Goal: Task Accomplishment & Management: Manage account settings

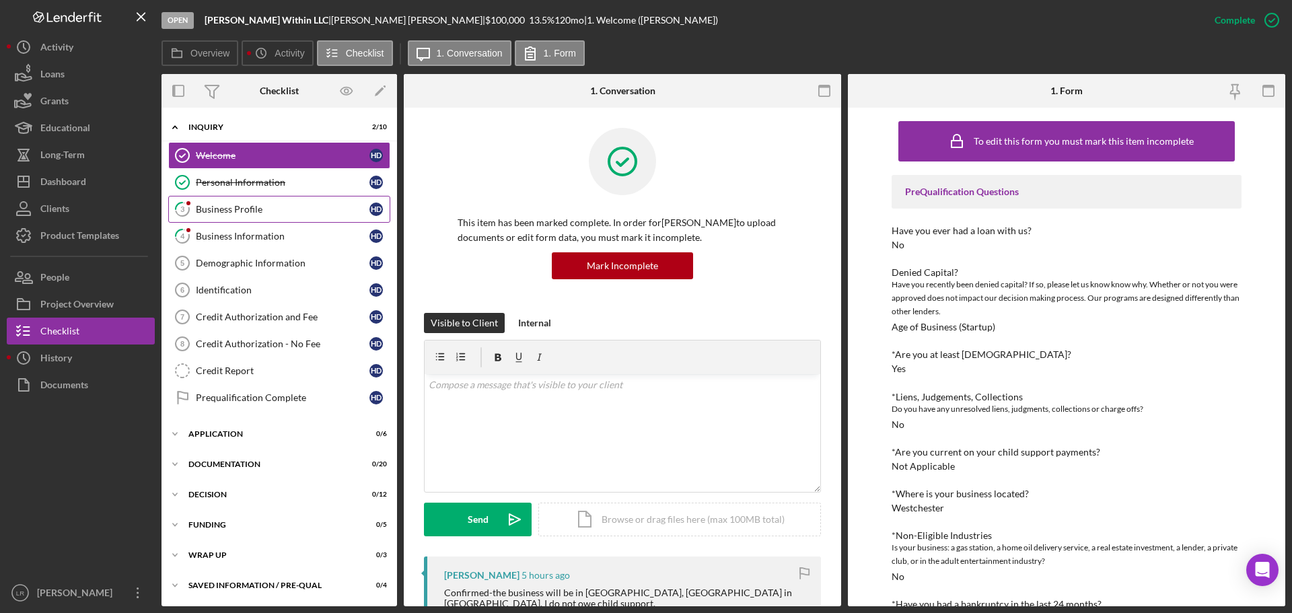
click at [242, 208] on div "Business Profile" at bounding box center [283, 209] width 174 height 11
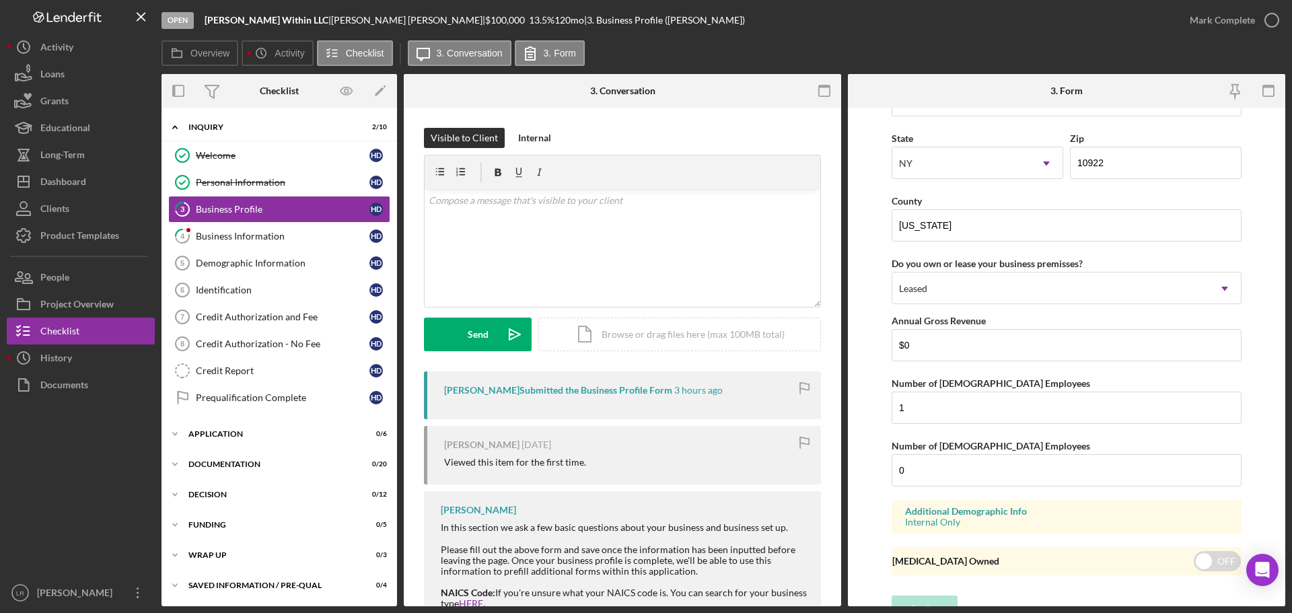
scroll to position [1245, 0]
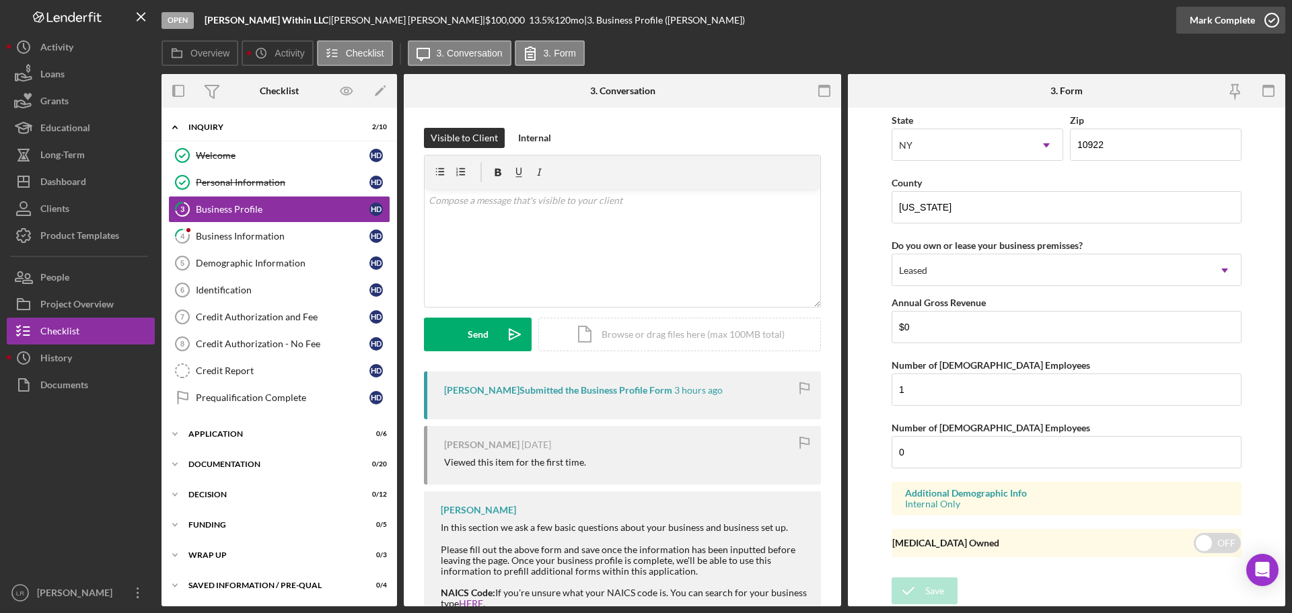
click at [1216, 21] on div "Mark Complete" at bounding box center [1221, 20] width 65 height 27
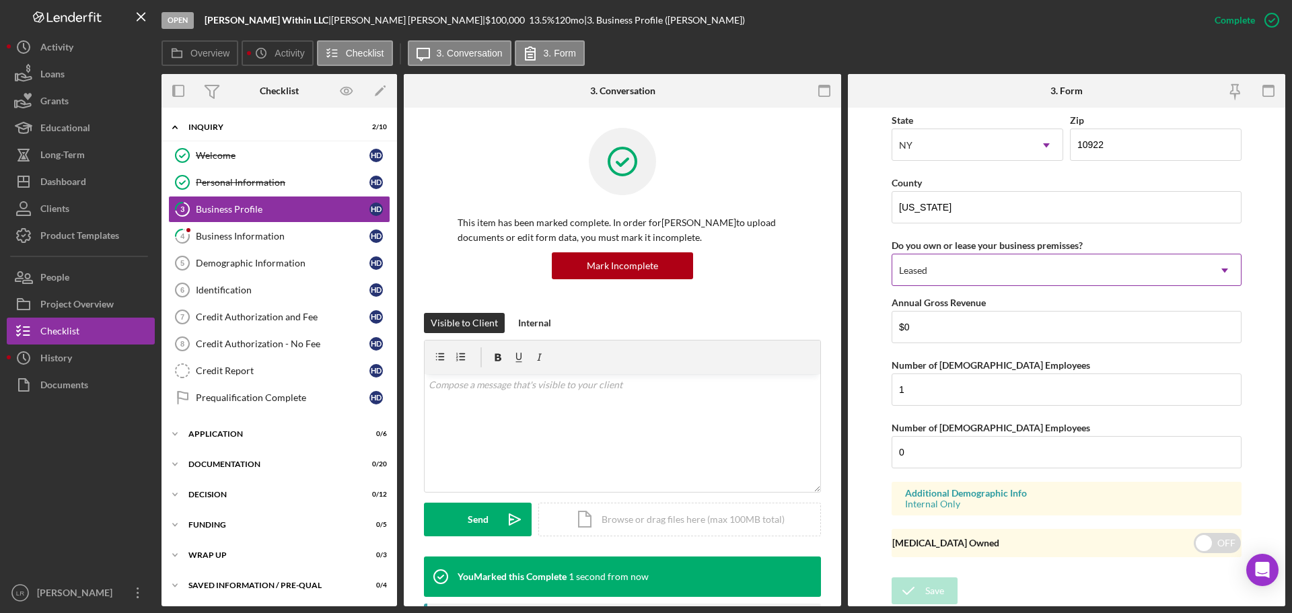
scroll to position [670, 0]
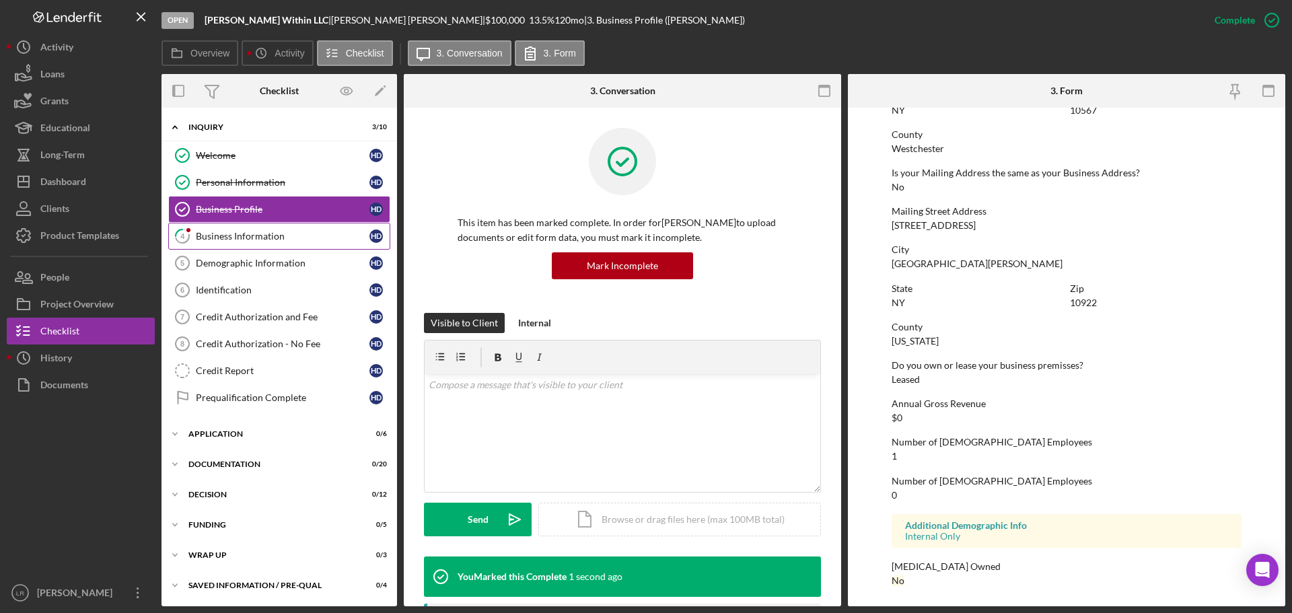
click at [254, 233] on div "Business Information" at bounding box center [283, 236] width 174 height 11
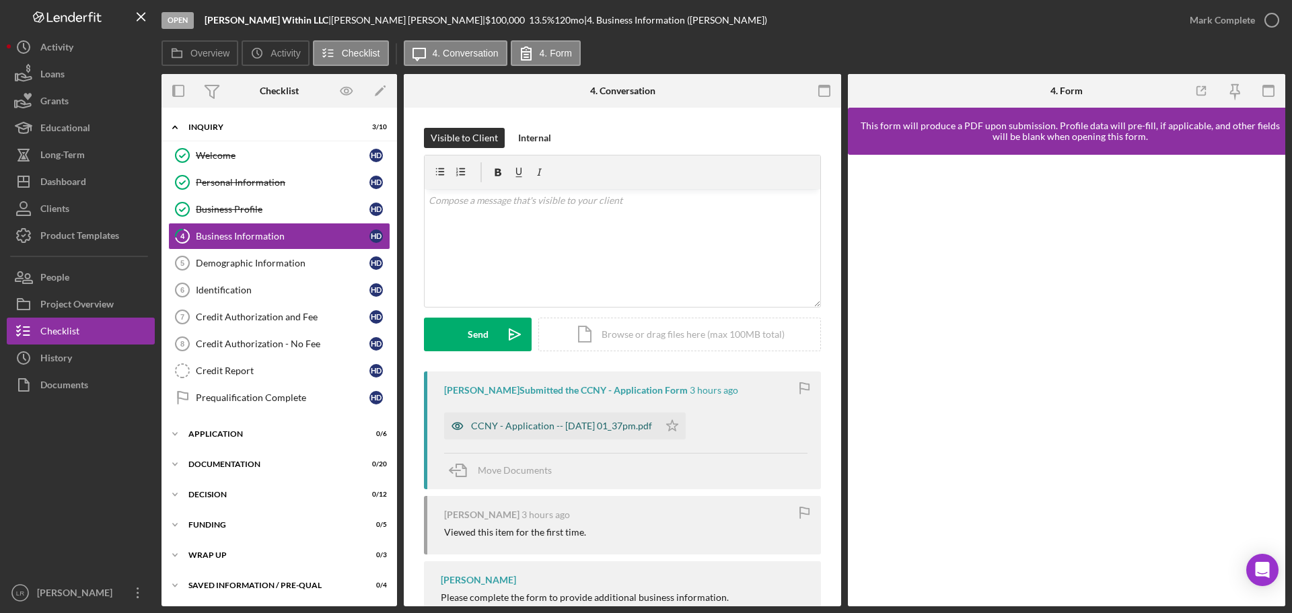
click at [597, 431] on div "CCNY - Application -- [DATE] 01_37pm.pdf" at bounding box center [561, 425] width 181 height 11
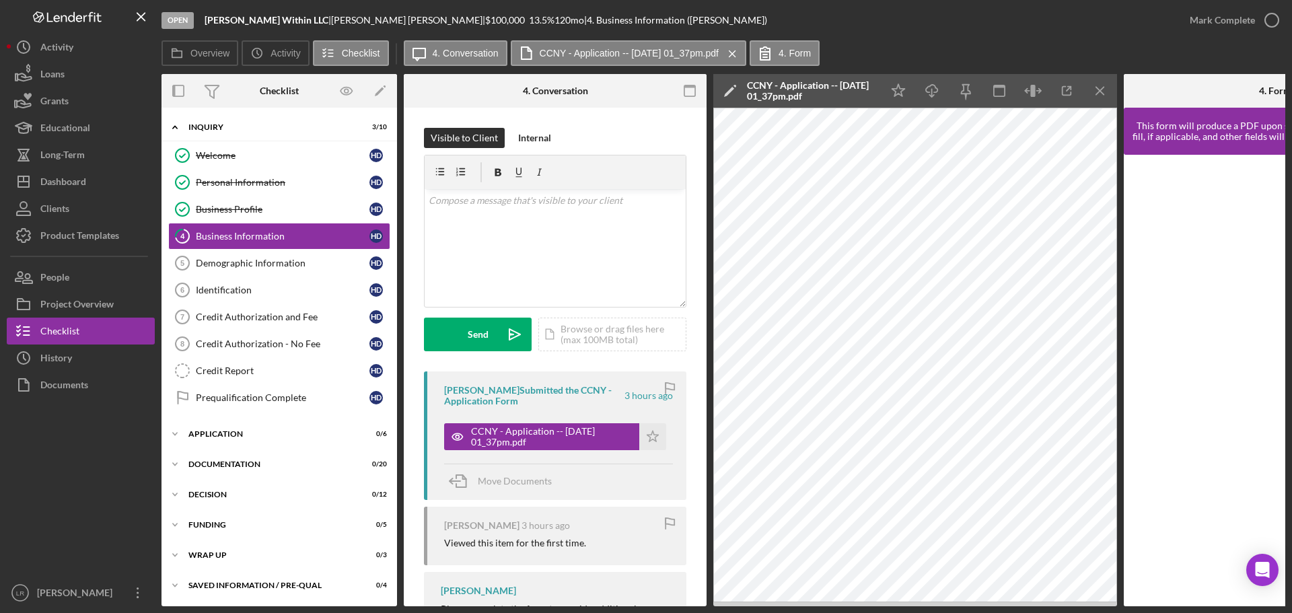
click at [731, 87] on icon "Icon/Edit" at bounding box center [730, 91] width 34 height 34
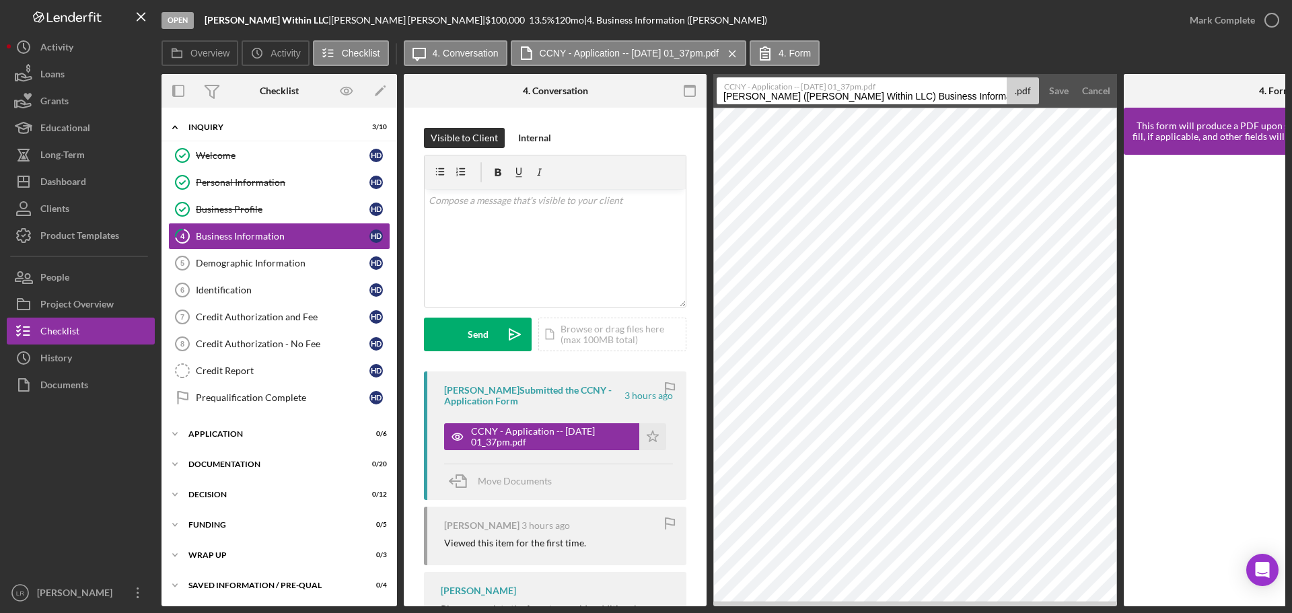
drag, startPoint x: 861, startPoint y: 96, endPoint x: 274, endPoint y: 75, distance: 587.7
click at [273, 75] on div "Overview Internal Workflow Stage Open Icon/Dropdown Arrow Archive (can unarchiv…" at bounding box center [723, 340] width 1124 height 532
drag, startPoint x: 815, startPoint y: 98, endPoint x: 1123, endPoint y: 73, distance: 309.1
click at [1123, 73] on div "Overview Icon/History Activity Checklist Icon/Message 4. Conversation CCNY - Ap…" at bounding box center [723, 323] width 1124 height 566
type input "Business Information"
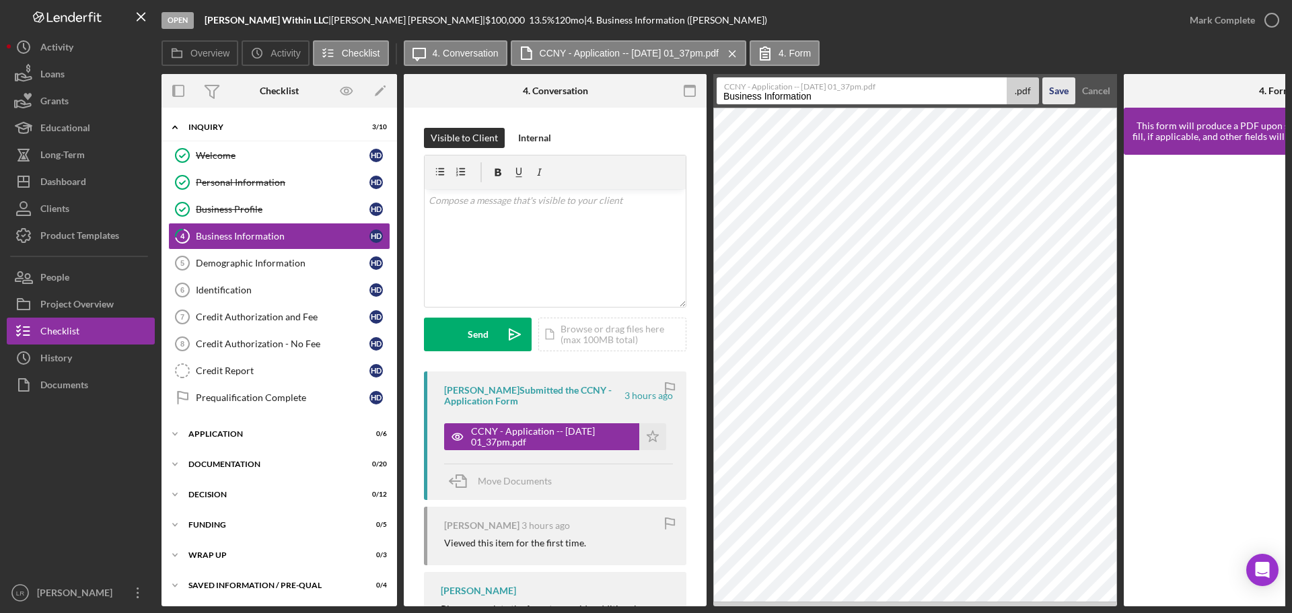
click at [1067, 85] on div "Save" at bounding box center [1059, 90] width 20 height 27
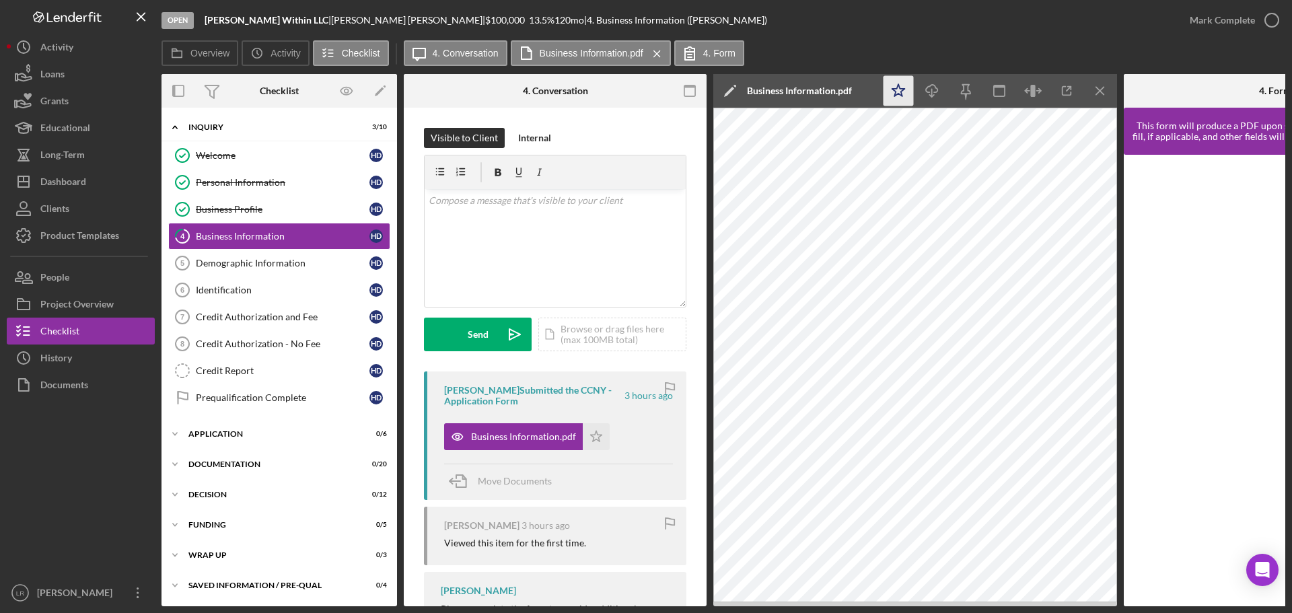
drag, startPoint x: 898, startPoint y: 90, endPoint x: 910, endPoint y: 83, distance: 13.9
click at [898, 90] on icon "Icon/Star" at bounding box center [898, 91] width 30 height 30
click at [931, 88] on icon "Icon/Download" at bounding box center [932, 91] width 30 height 30
click at [1237, 19] on div "Mark Complete" at bounding box center [1221, 20] width 65 height 27
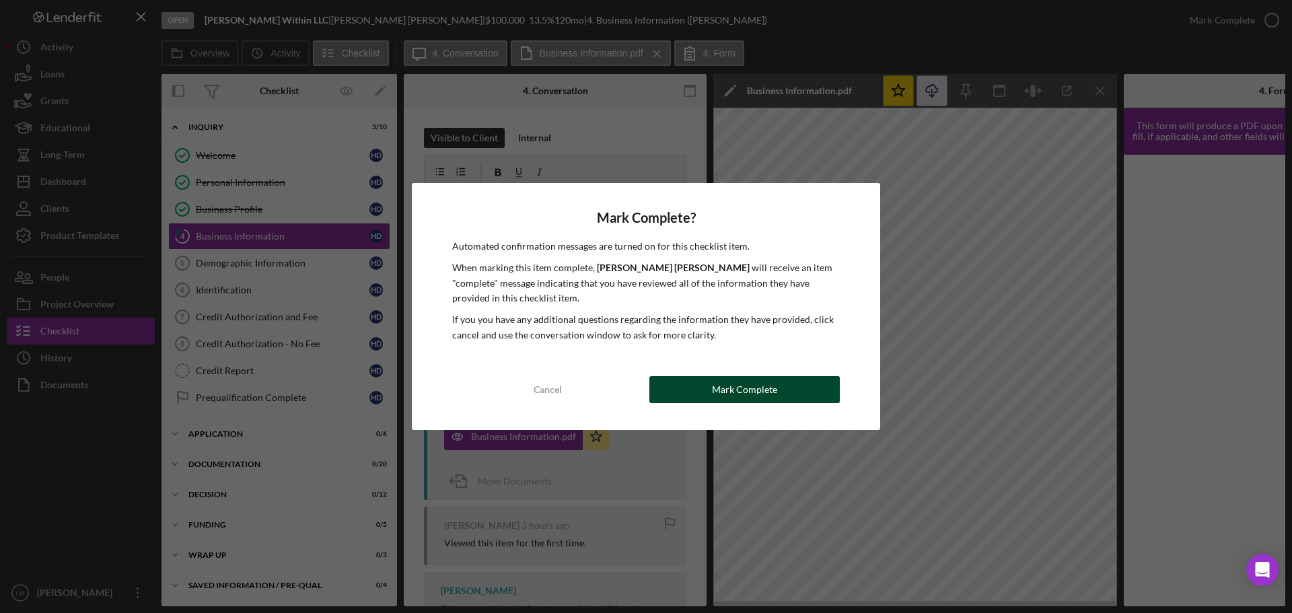
click at [724, 396] on div "Mark Complete" at bounding box center [744, 389] width 65 height 27
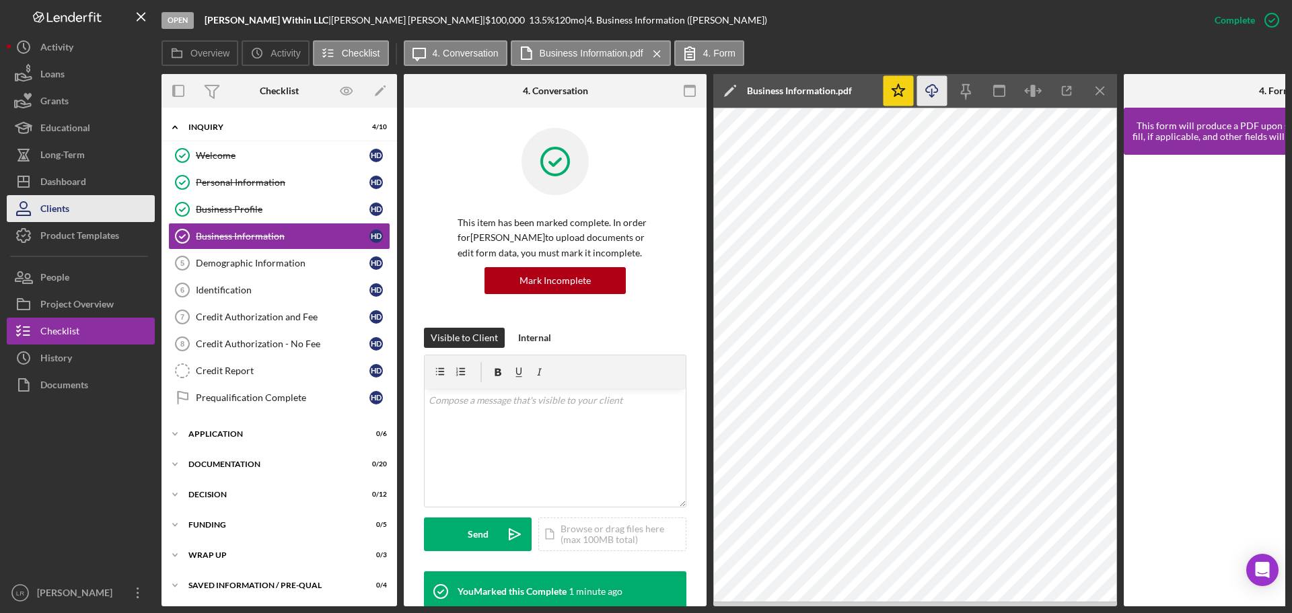
scroll to position [4, 0]
click at [72, 179] on div "Dashboard" at bounding box center [63, 183] width 46 height 30
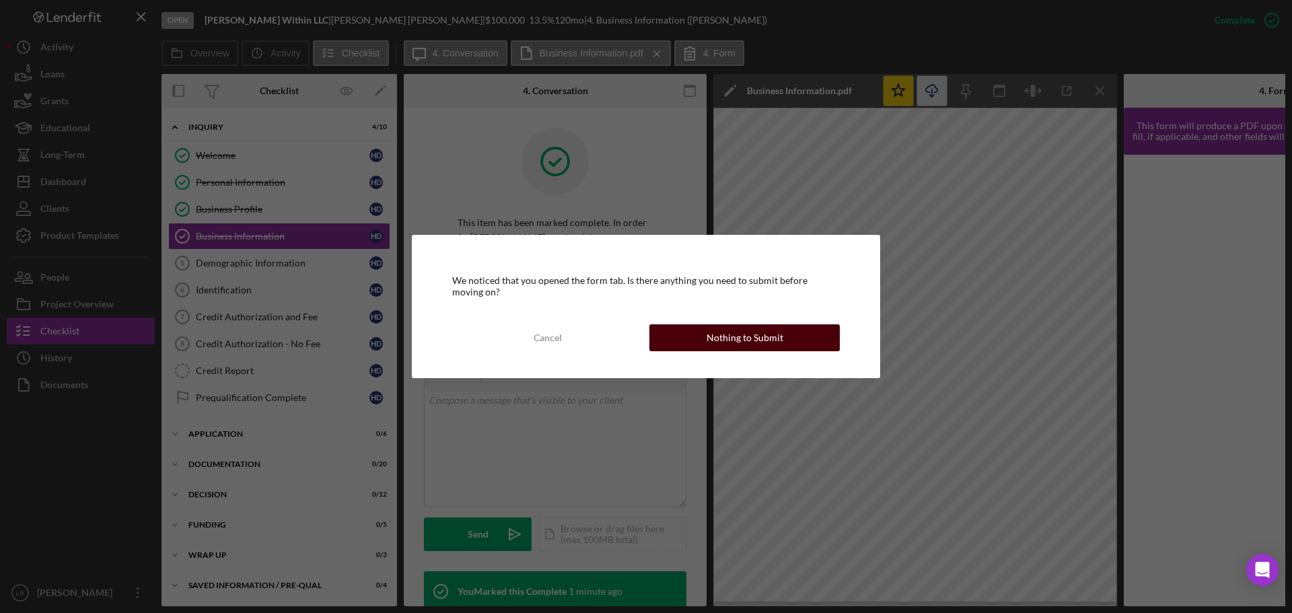
click at [728, 340] on div "Nothing to Submit" at bounding box center [744, 337] width 77 height 27
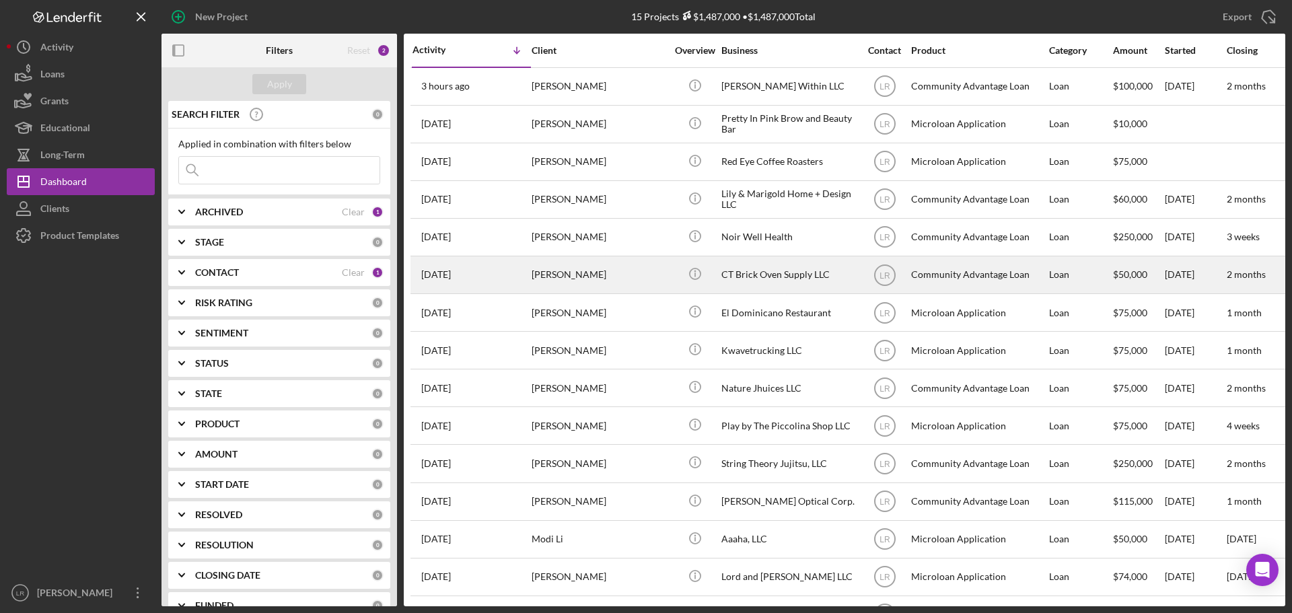
click at [626, 276] on div "[PERSON_NAME]" at bounding box center [599, 275] width 135 height 36
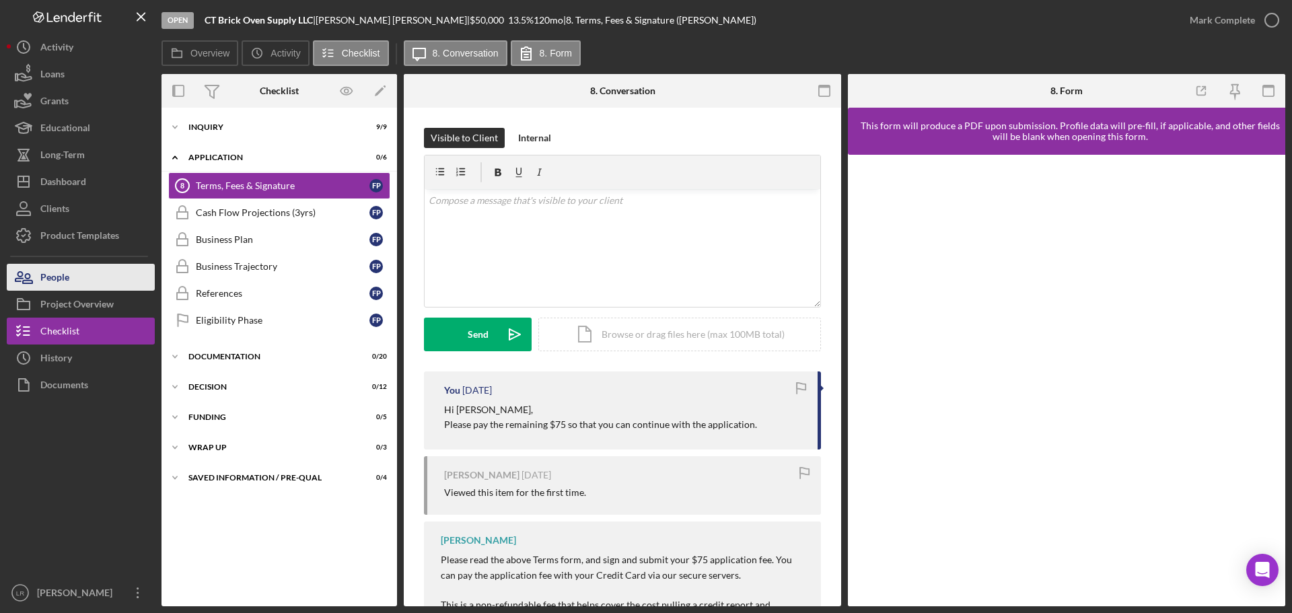
click at [84, 279] on button "People" at bounding box center [81, 277] width 148 height 27
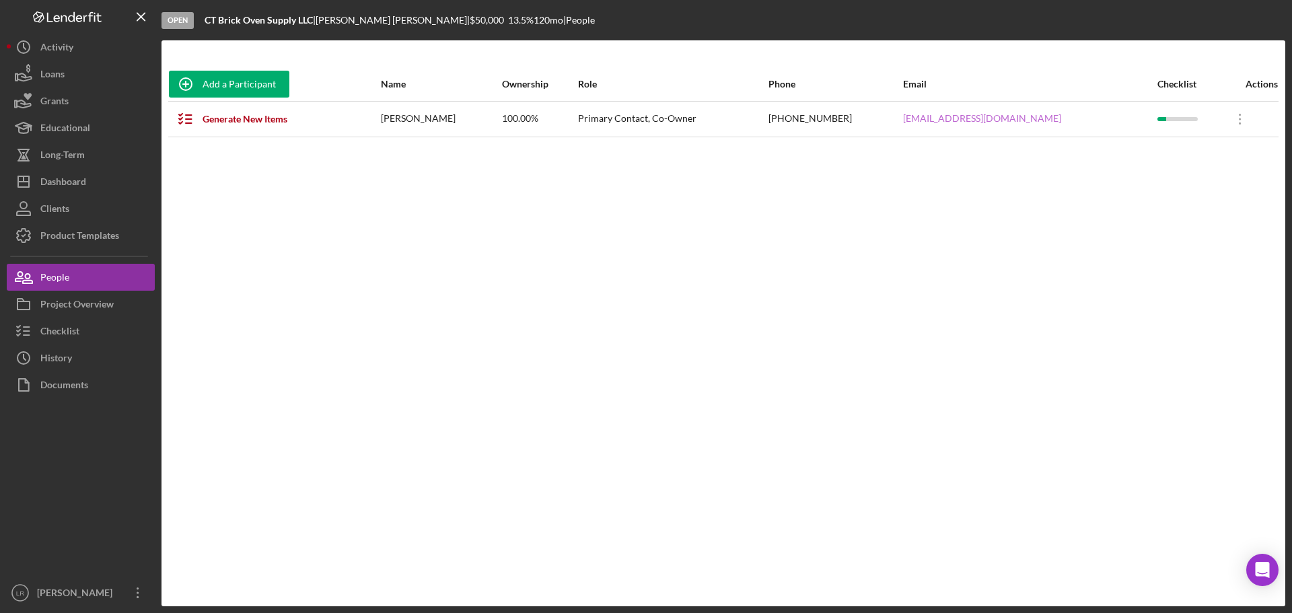
click at [1009, 120] on link "[EMAIL_ADDRESS][DOMAIN_NAME]" at bounding box center [982, 118] width 158 height 11
click at [50, 332] on div "Checklist" at bounding box center [59, 333] width 39 height 30
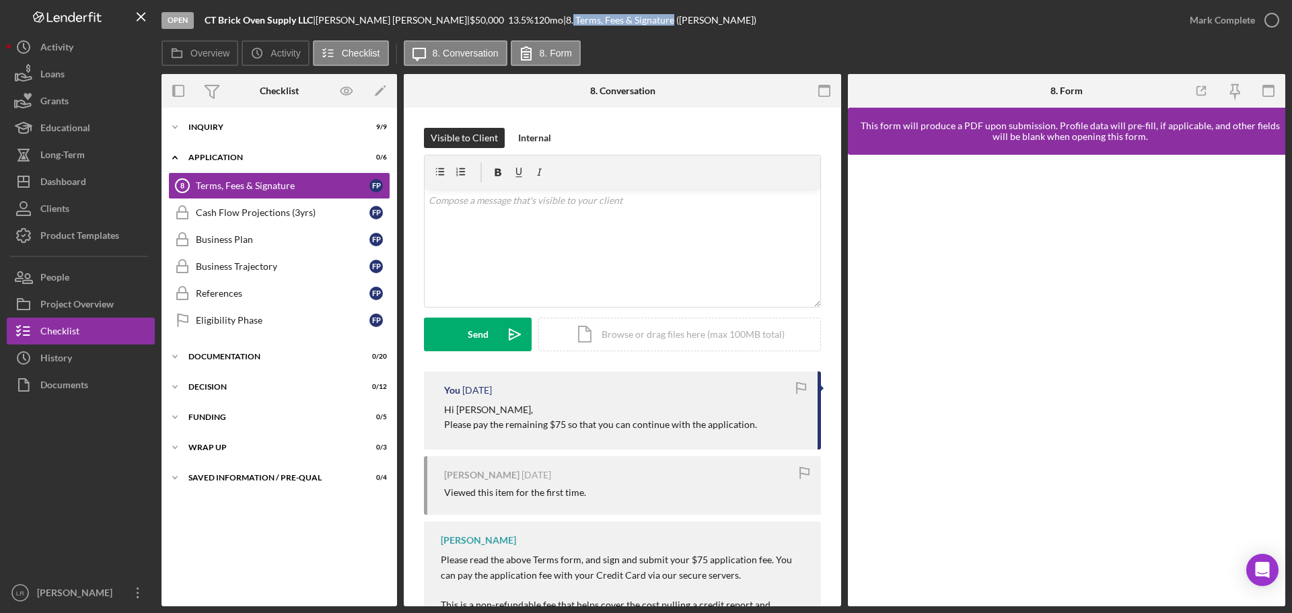
drag, startPoint x: 640, startPoint y: 24, endPoint x: 541, endPoint y: 25, distance: 99.6
click at [563, 25] on div "| 8. Terms, Fees & Signature ([PERSON_NAME])" at bounding box center [659, 20] width 193 height 11
copy div "Terms, Fees & Signature"
click at [82, 184] on div "Dashboard" at bounding box center [63, 183] width 46 height 30
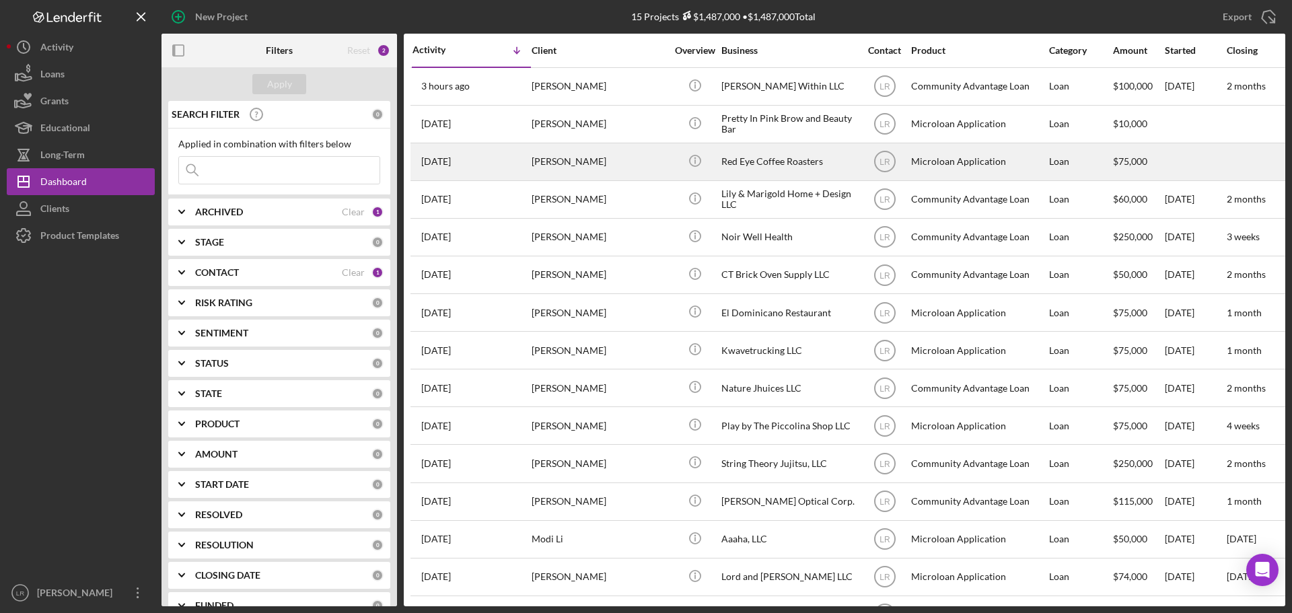
click at [573, 164] on div "[PERSON_NAME]" at bounding box center [599, 162] width 135 height 36
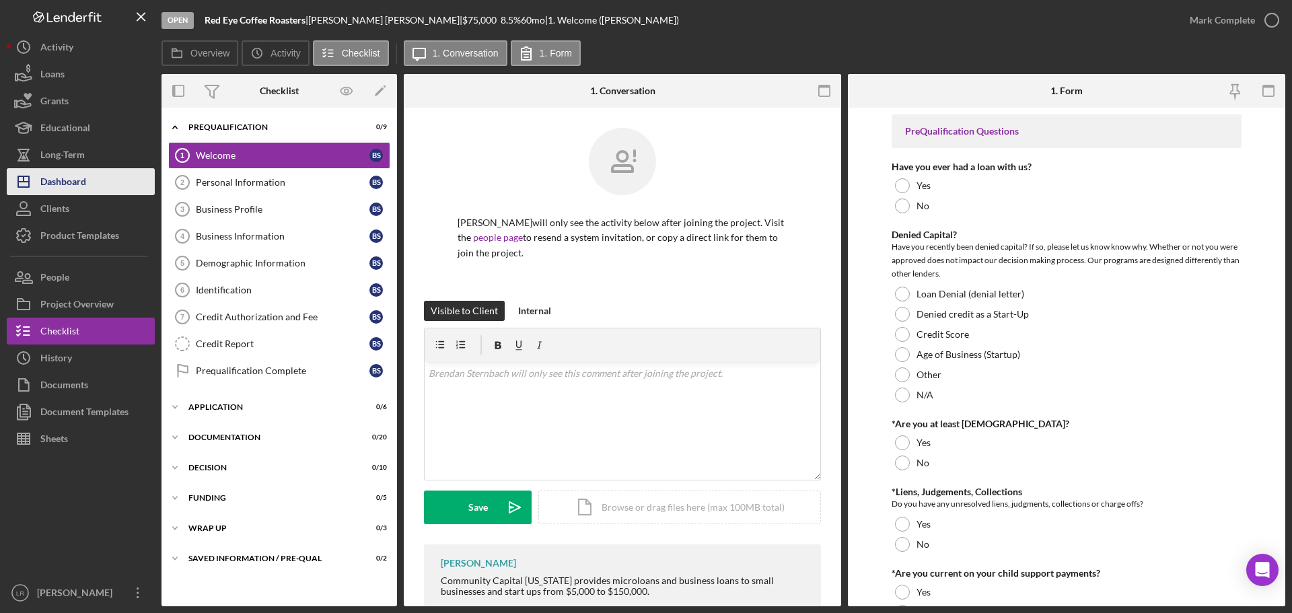
click at [75, 189] on div "Dashboard" at bounding box center [63, 183] width 46 height 30
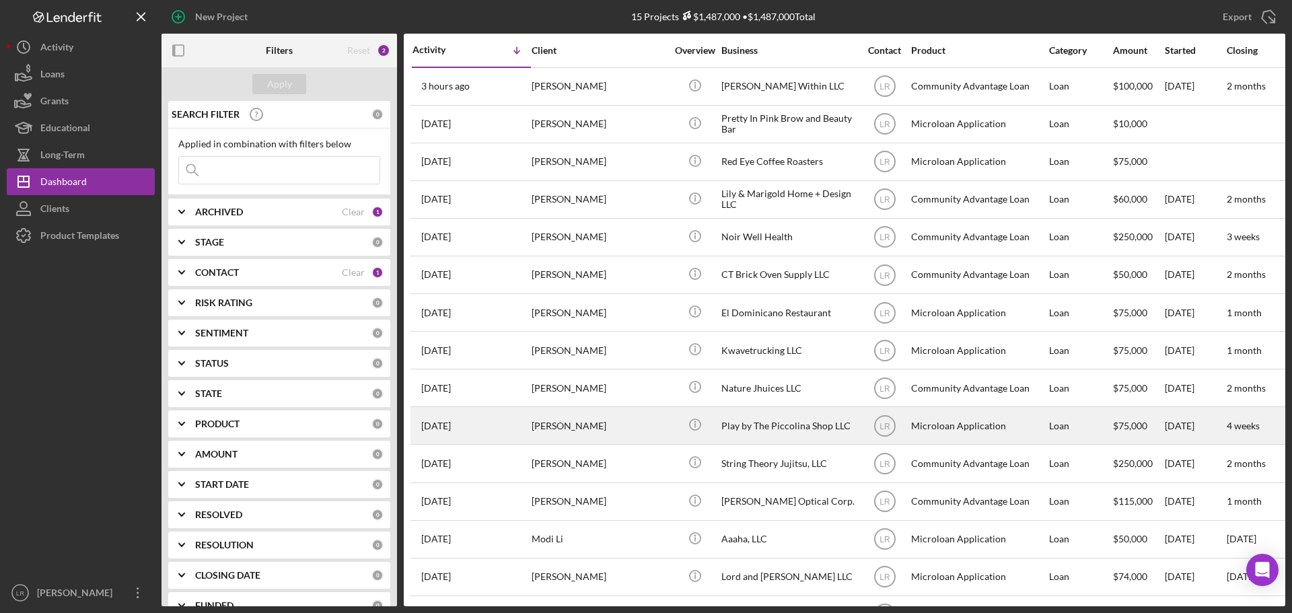
scroll to position [44, 0]
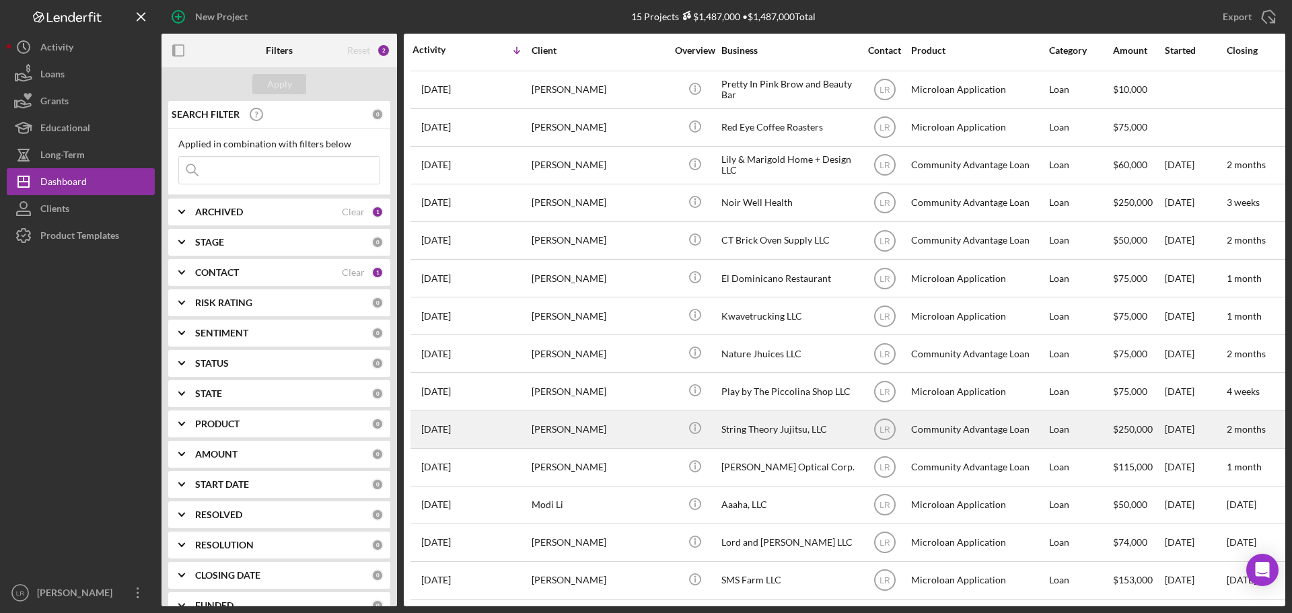
click at [553, 418] on div "[PERSON_NAME]" at bounding box center [599, 429] width 135 height 36
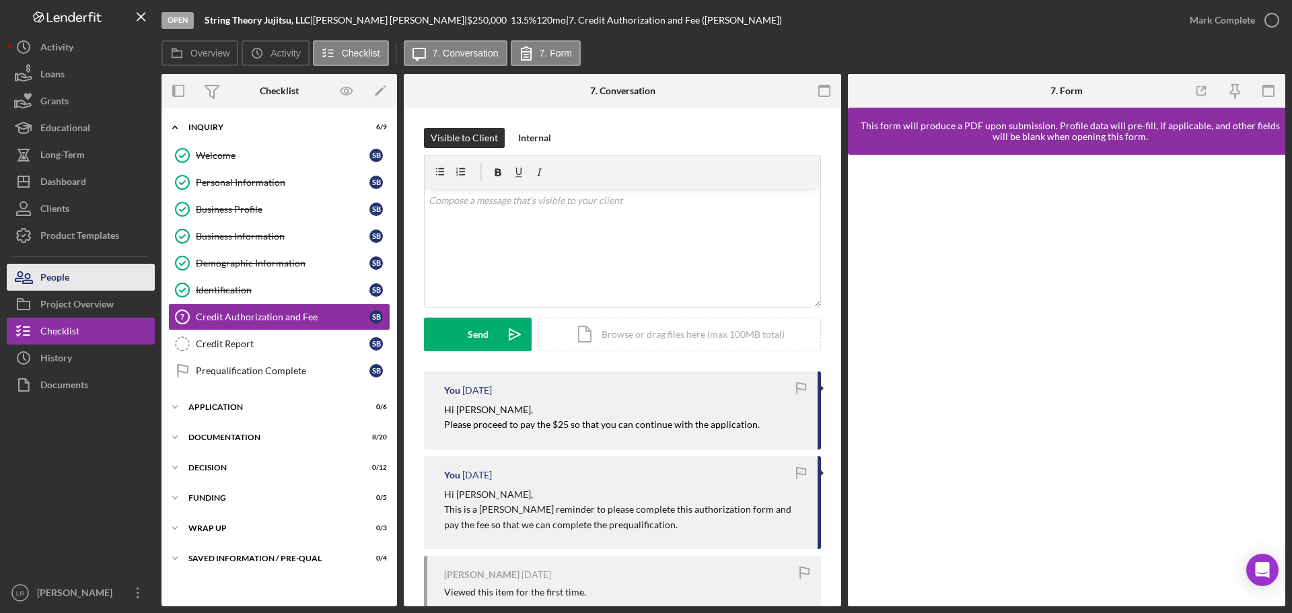
drag, startPoint x: 116, startPoint y: 281, endPoint x: 127, endPoint y: 281, distance: 10.8
click at [116, 281] on button "People" at bounding box center [81, 277] width 148 height 27
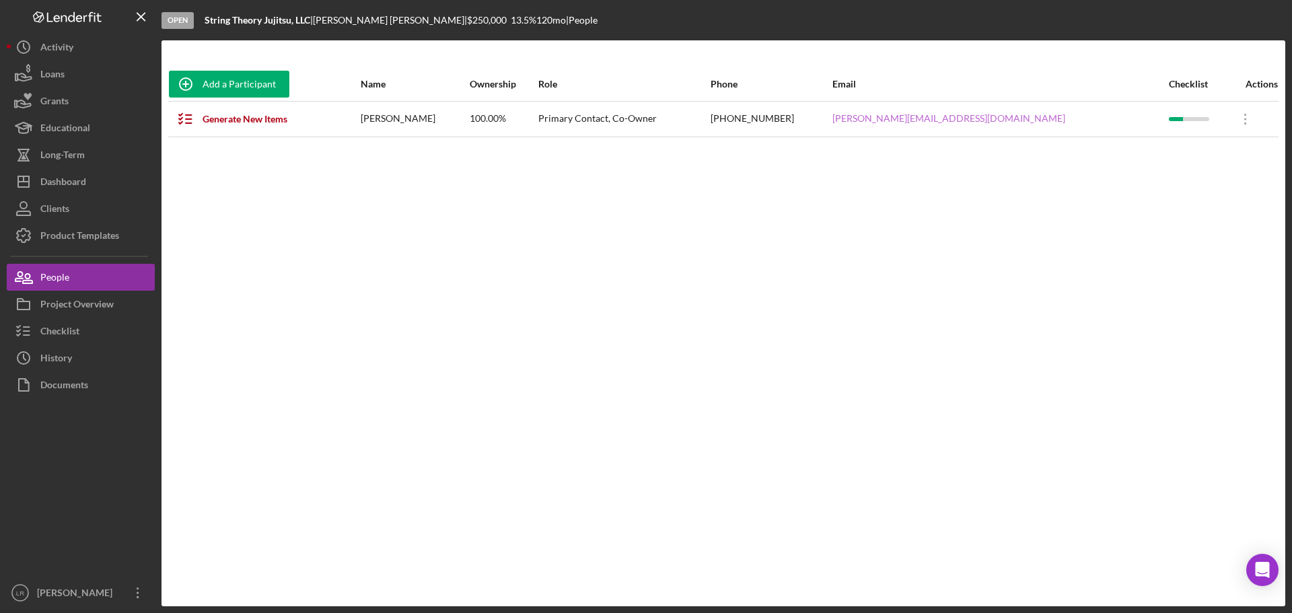
click at [995, 113] on link "[PERSON_NAME][EMAIL_ADDRESS][DOMAIN_NAME]" at bounding box center [948, 118] width 233 height 11
click at [118, 339] on button "Checklist" at bounding box center [81, 331] width 148 height 27
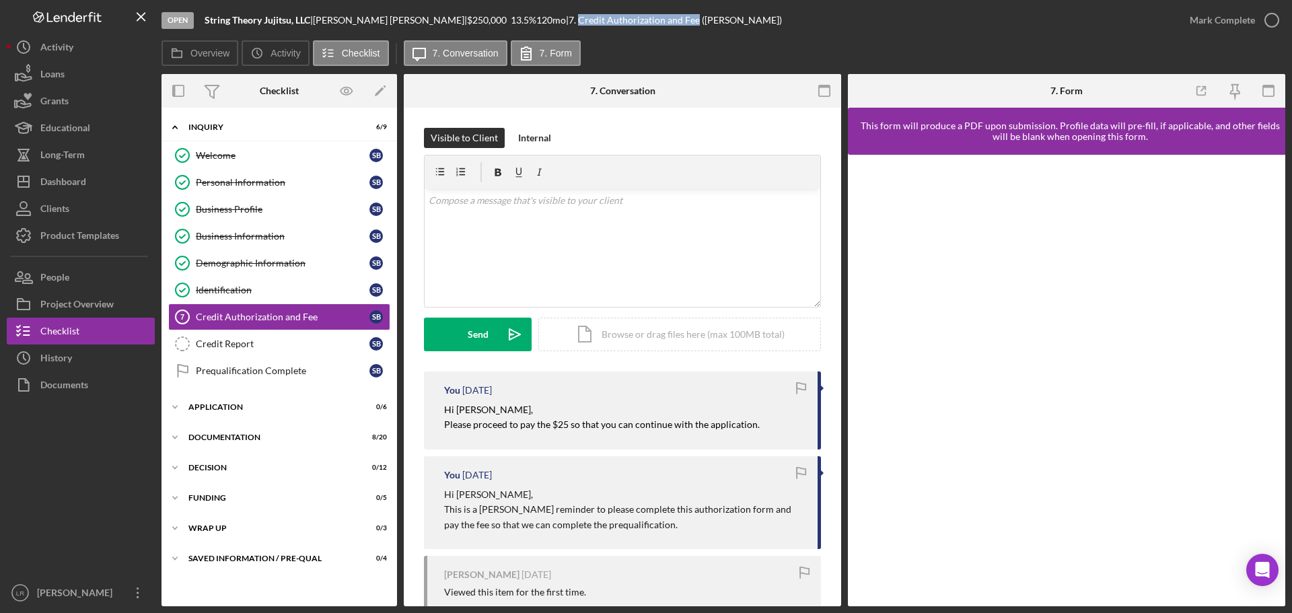
drag, startPoint x: 640, startPoint y: 20, endPoint x: 523, endPoint y: 24, distance: 117.2
click at [566, 24] on div "| 7. Credit Authorization and Fee ([PERSON_NAME])" at bounding box center [674, 20] width 216 height 11
copy div "Credit Authorization and Fee"
click at [69, 182] on div "Dashboard" at bounding box center [63, 183] width 46 height 30
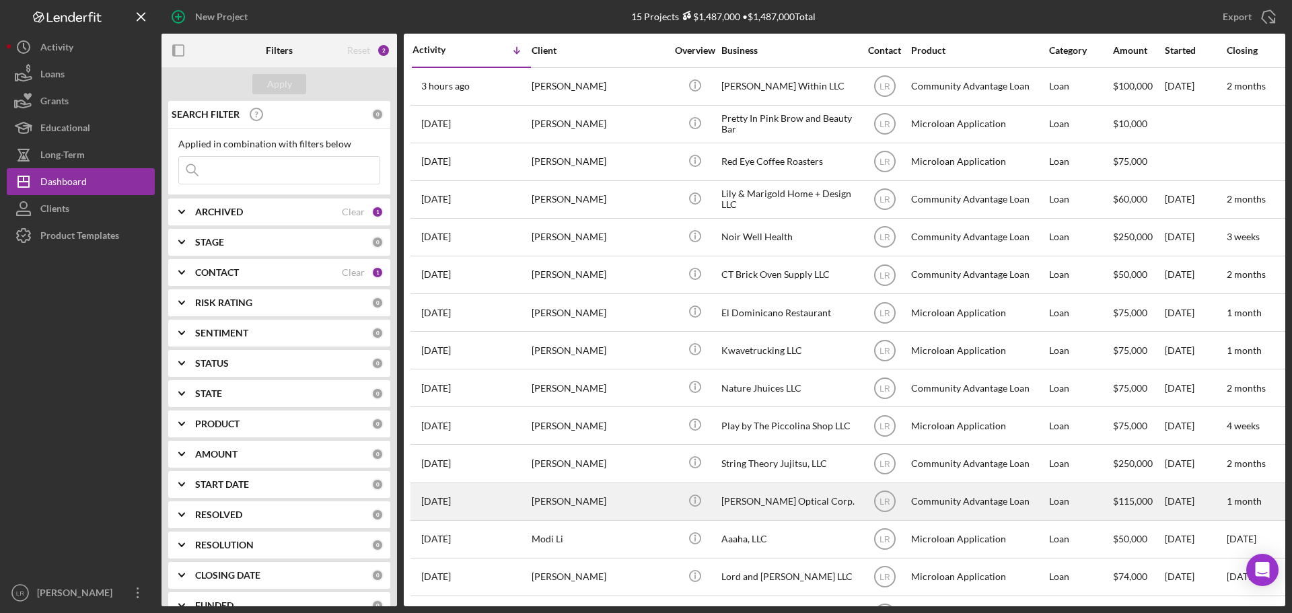
click at [575, 501] on div "[PERSON_NAME]" at bounding box center [599, 502] width 135 height 36
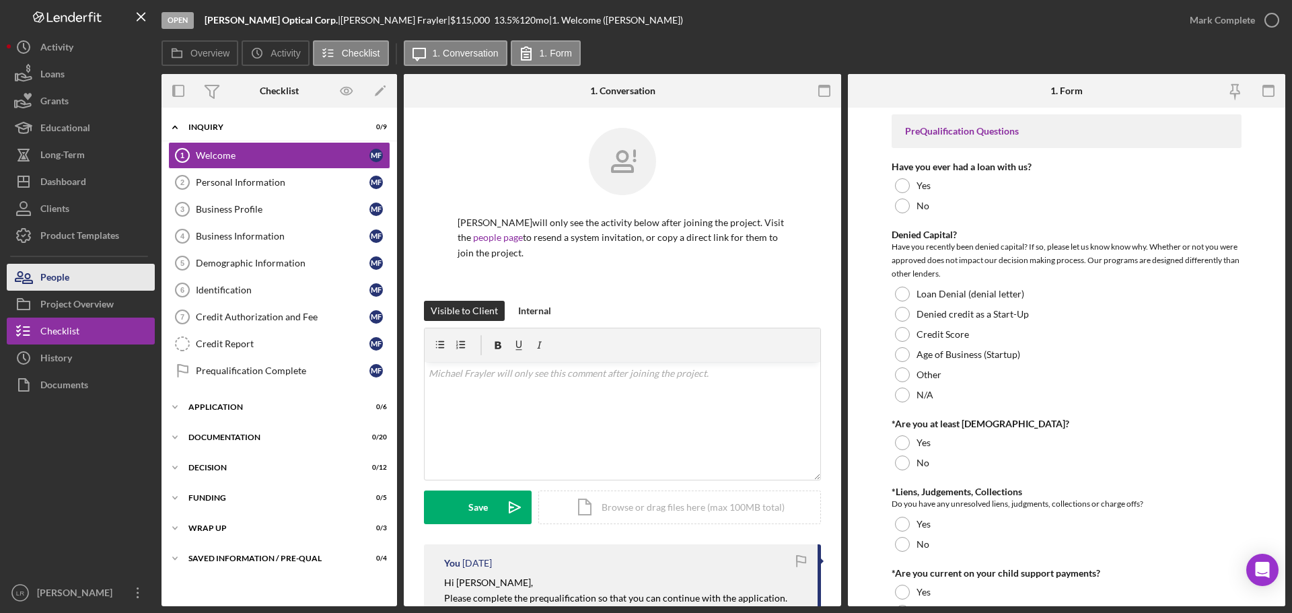
click at [87, 284] on button "People" at bounding box center [81, 277] width 148 height 27
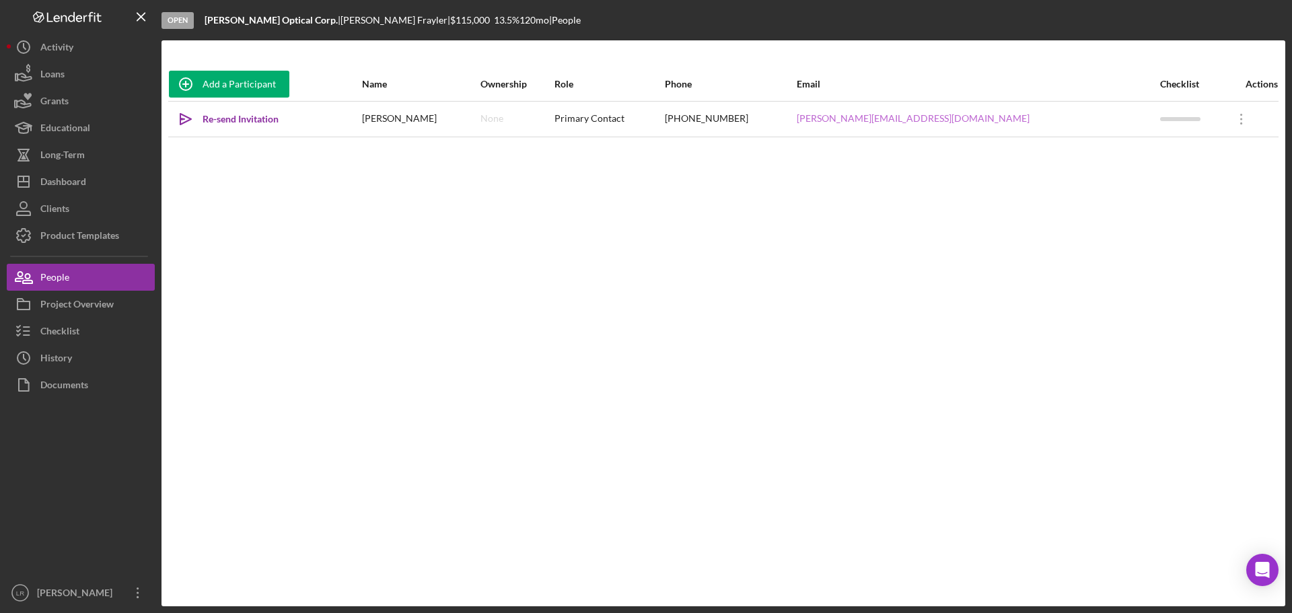
click at [1002, 120] on link "[PERSON_NAME][EMAIL_ADDRESS][DOMAIN_NAME]" at bounding box center [913, 118] width 233 height 11
click at [87, 323] on button "Checklist" at bounding box center [81, 331] width 148 height 27
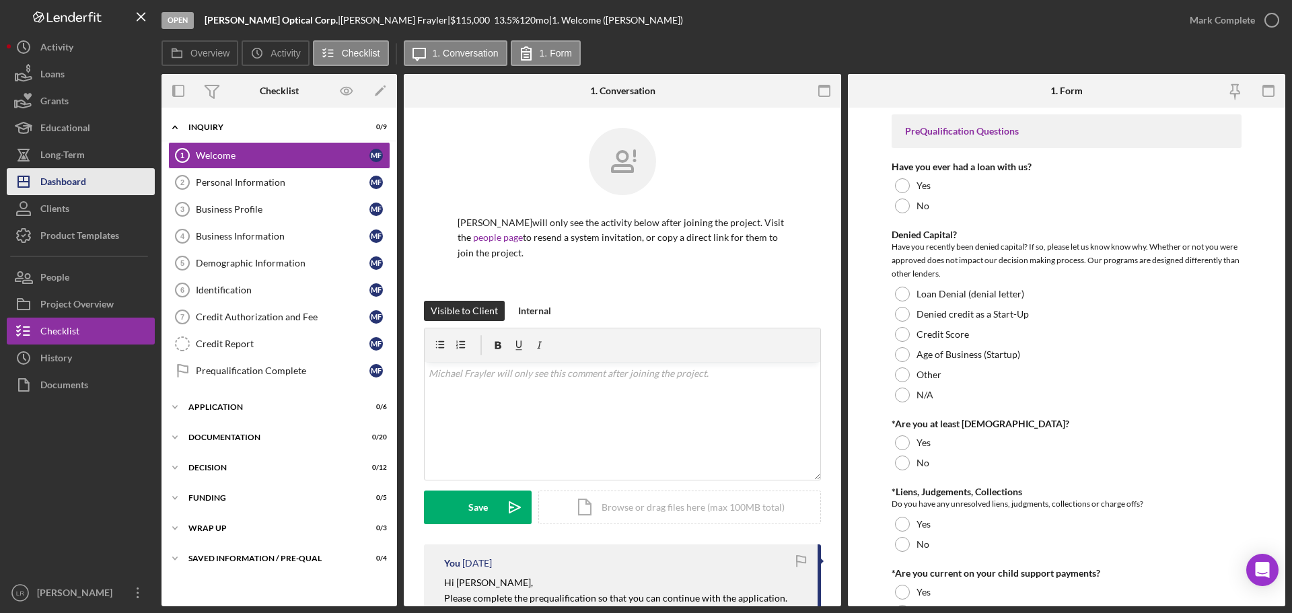
click at [74, 187] on div "Dashboard" at bounding box center [63, 183] width 46 height 30
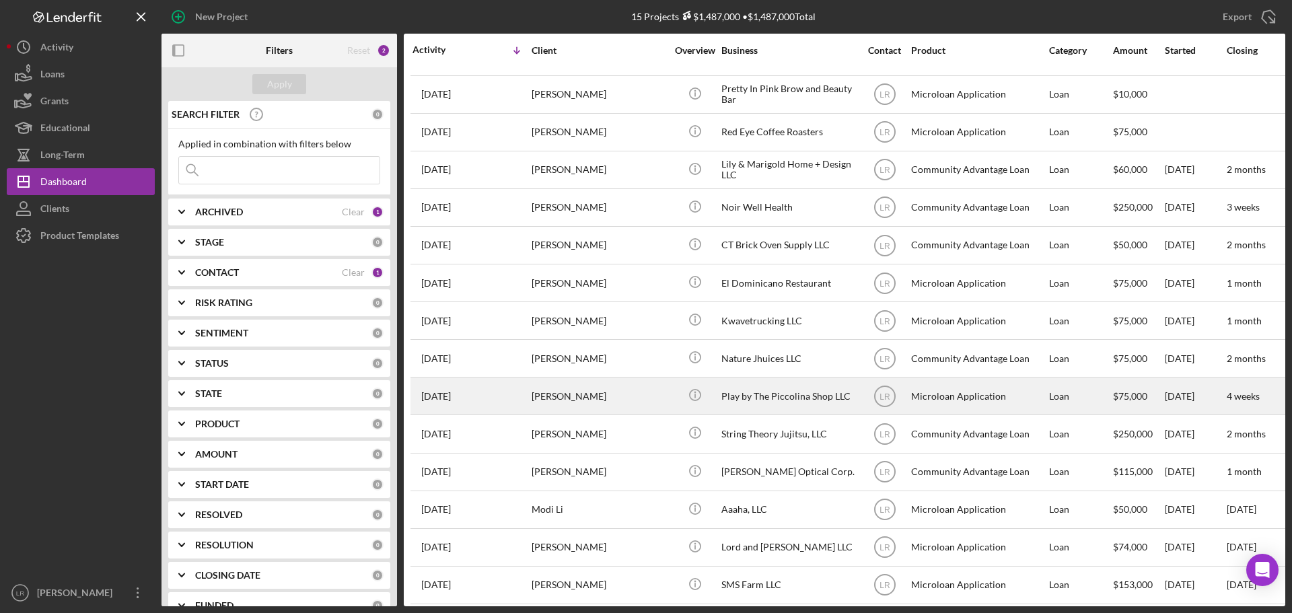
scroll to position [44, 0]
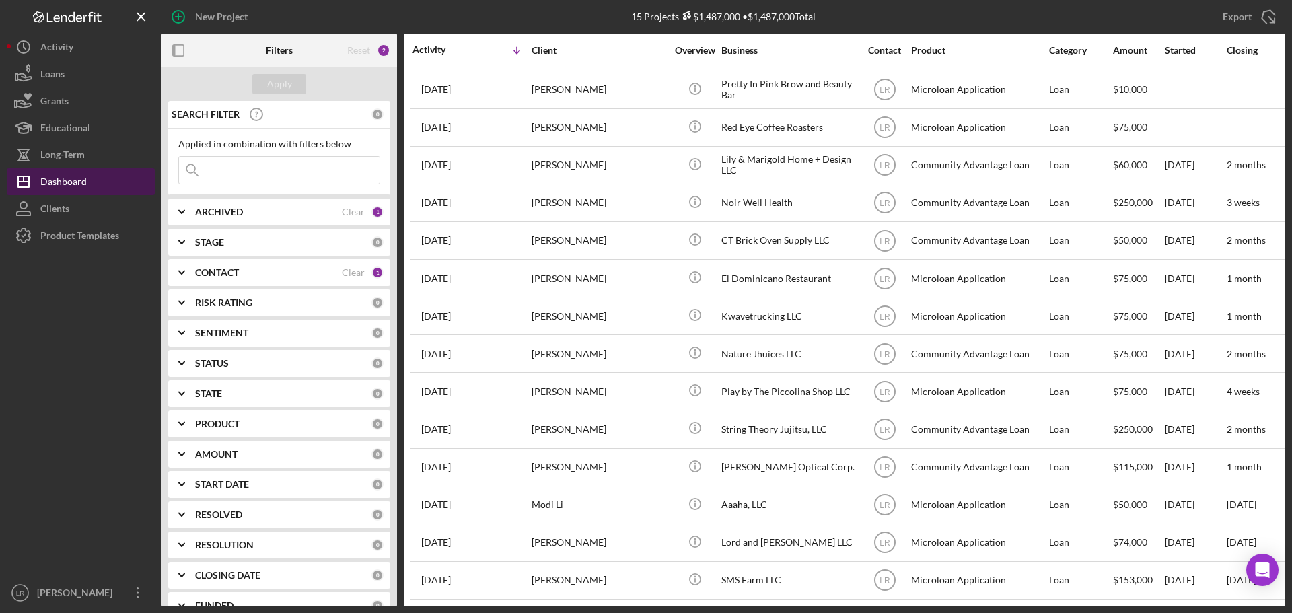
click at [77, 182] on div "Dashboard" at bounding box center [63, 183] width 46 height 30
